Goal: Participate in discussion: Engage in conversation with other users on a specific topic

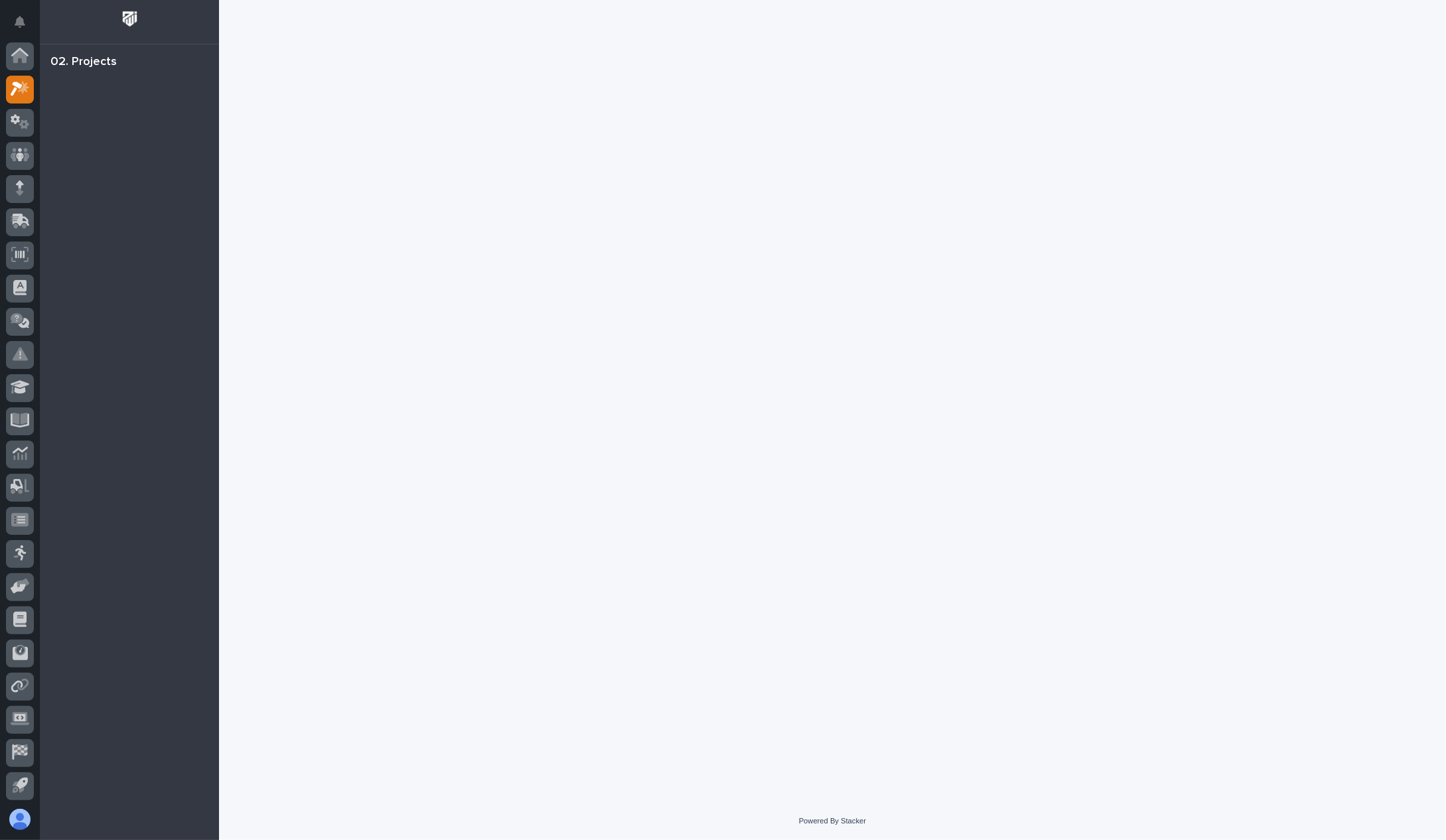
scroll to position [32, 0]
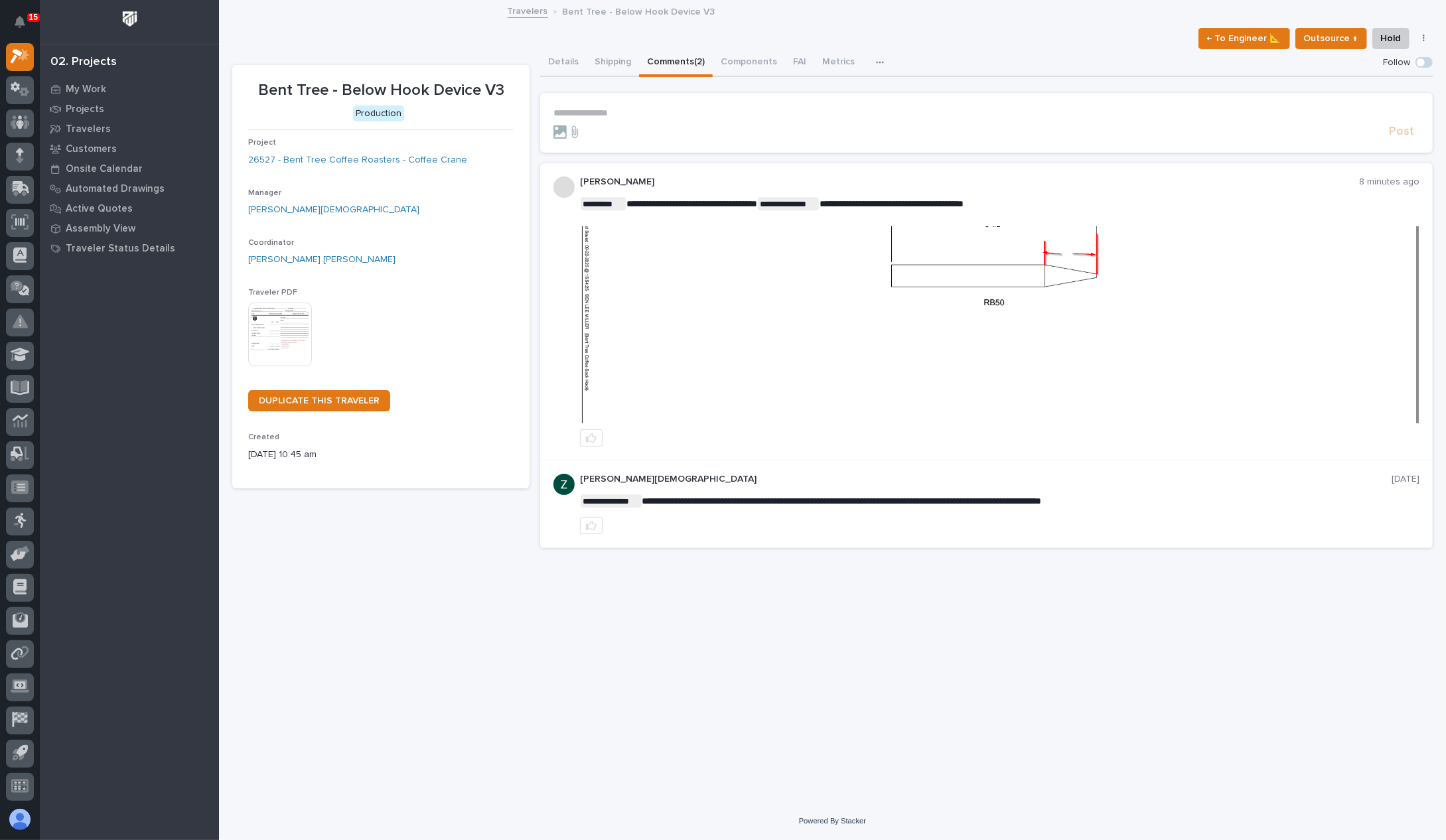
click at [1001, 271] on img at bounding box center [999, 324] width 838 height 197
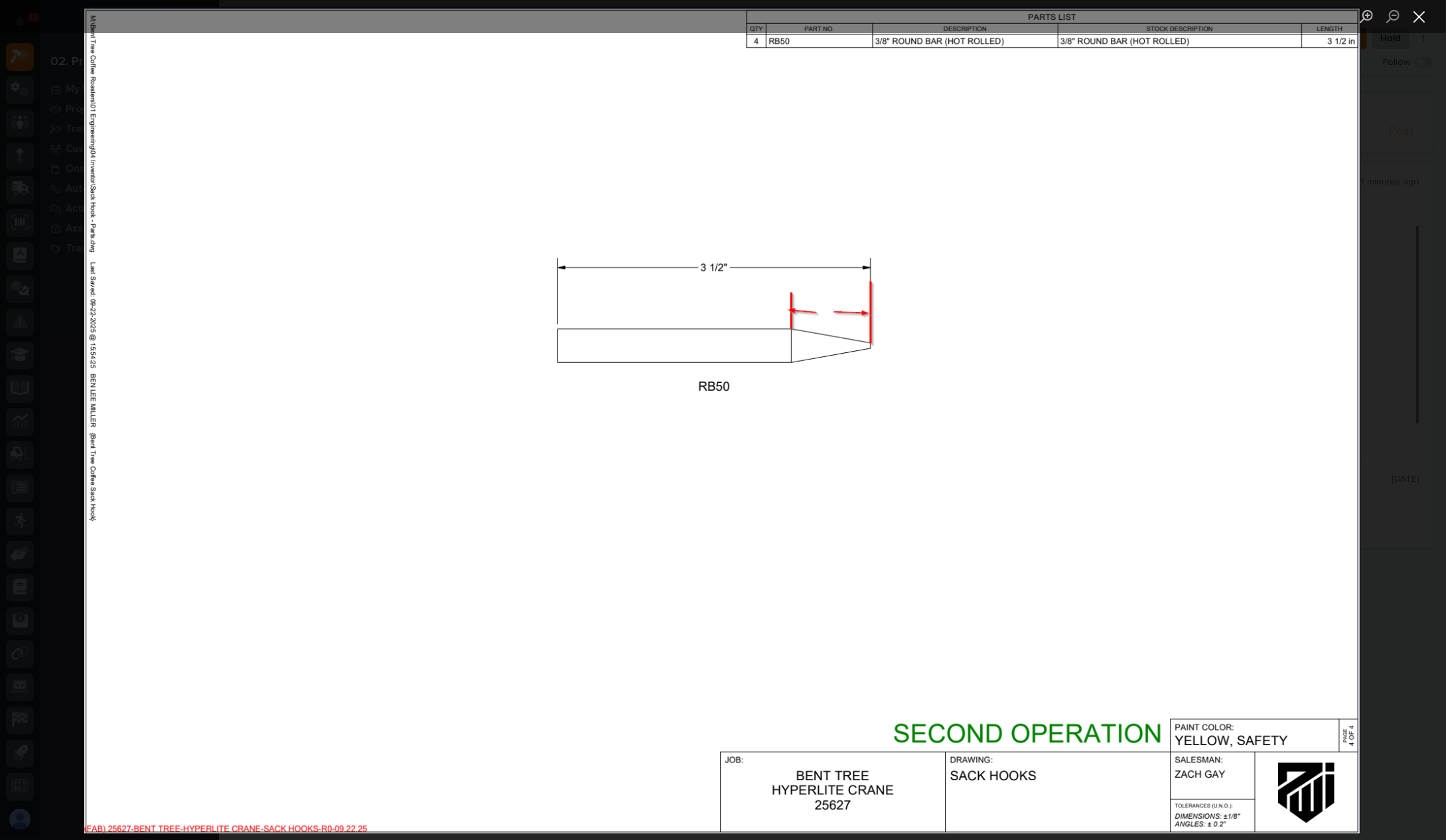
click at [1416, 15] on button "Close lightbox" at bounding box center [1420, 17] width 26 height 23
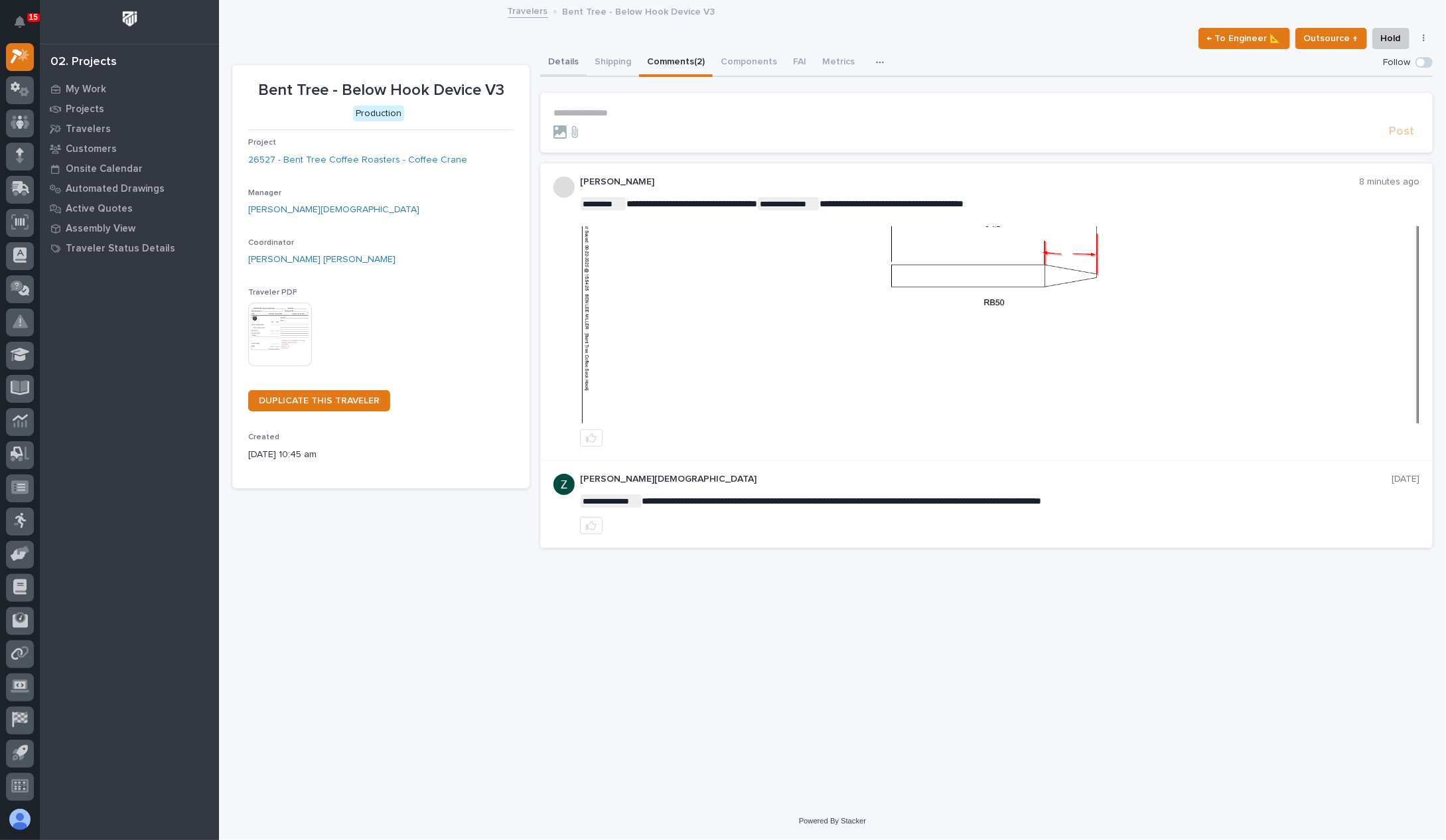
click at [554, 63] on button "Details" at bounding box center [564, 64] width 46 height 28
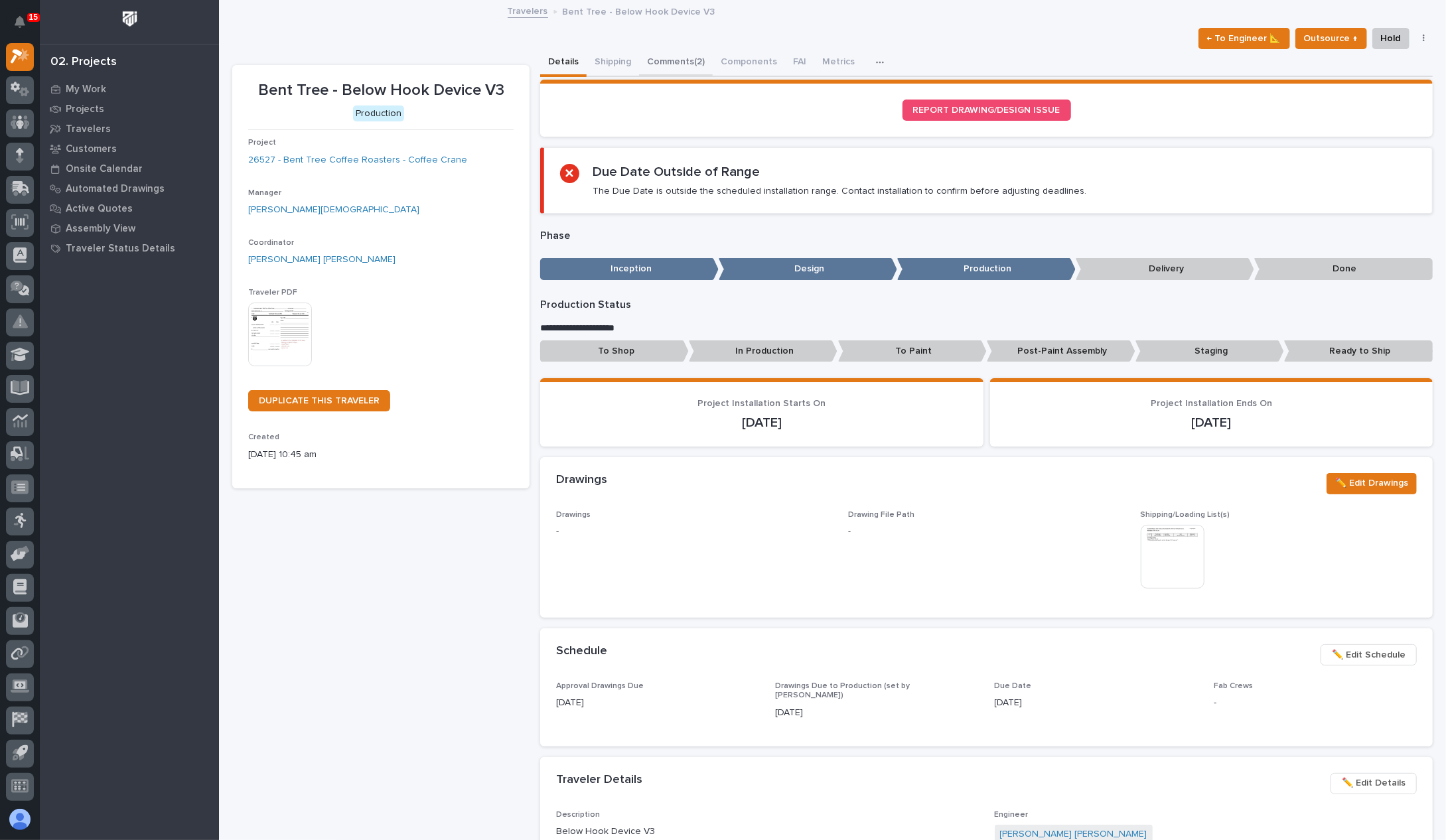
click at [655, 56] on button "Comments (2)" at bounding box center [675, 64] width 73 height 28
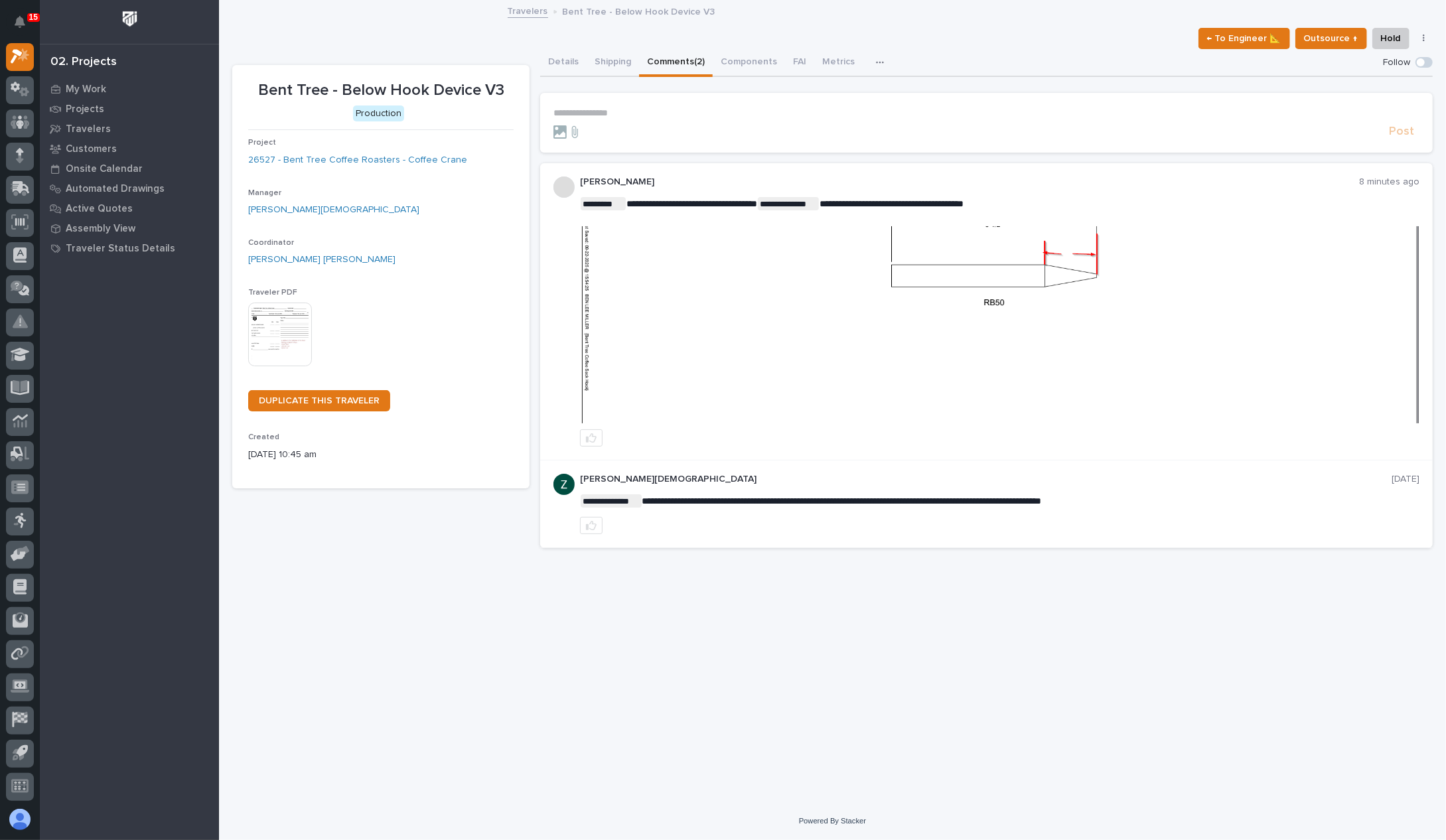
click at [652, 111] on p "**********" at bounding box center [986, 113] width 866 height 12
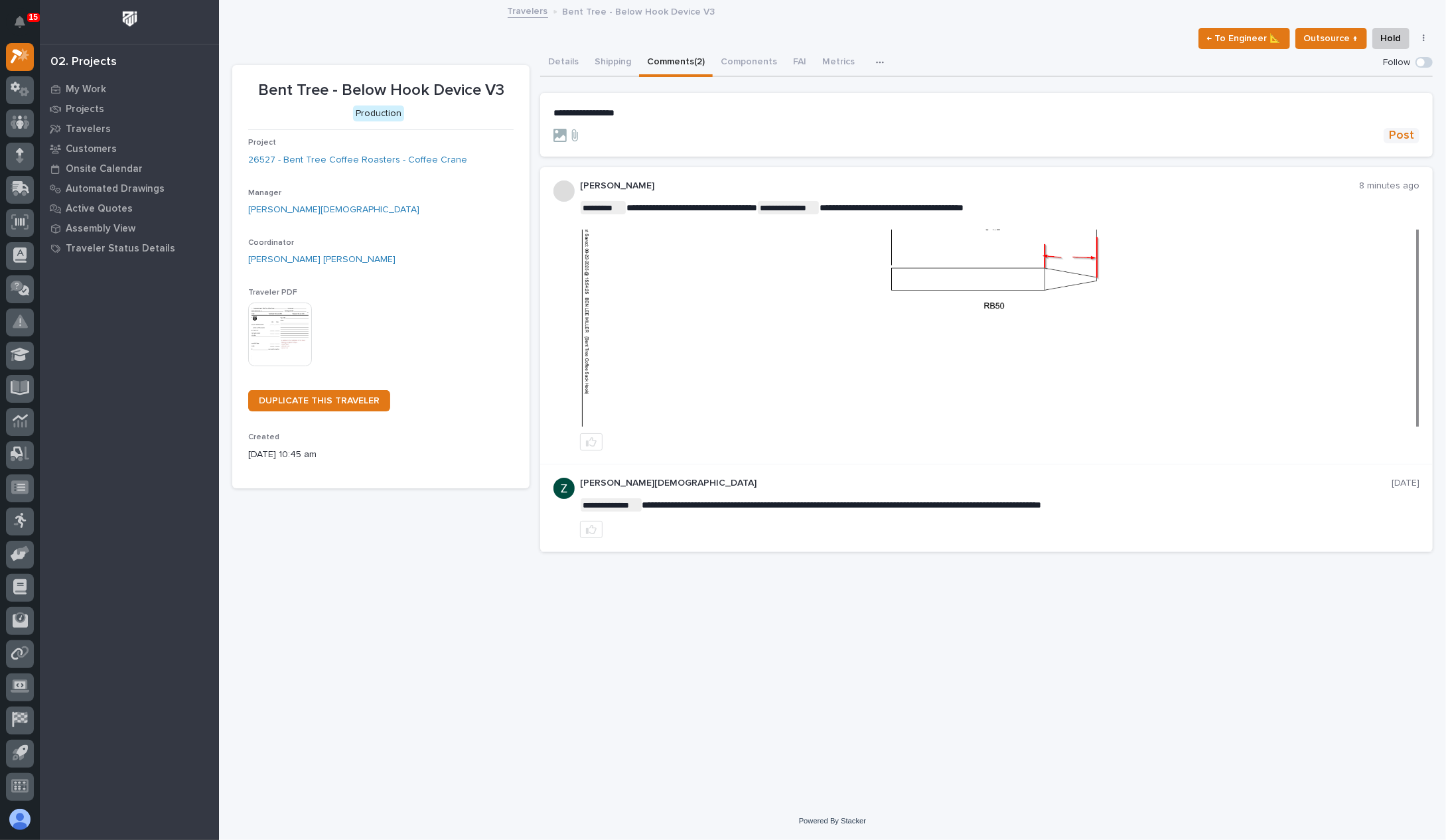
click at [1412, 140] on span "Post" at bounding box center [1401, 135] width 26 height 15
